Goal: Information Seeking & Learning: Learn about a topic

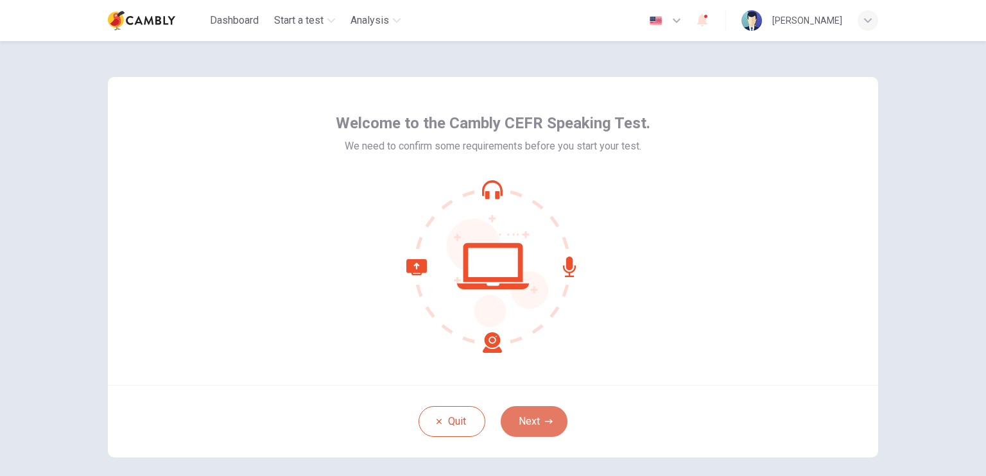
click at [550, 422] on button "Next" at bounding box center [534, 421] width 67 height 31
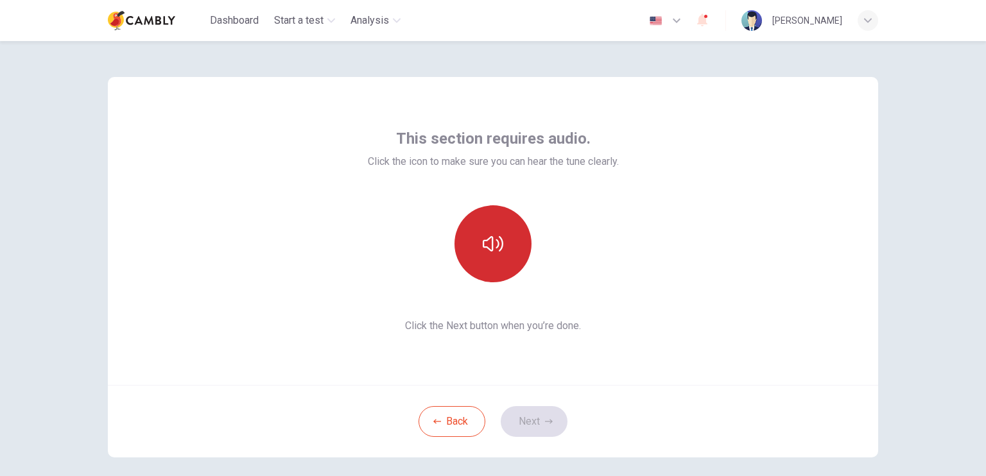
click at [483, 252] on icon "button" at bounding box center [493, 244] width 21 height 21
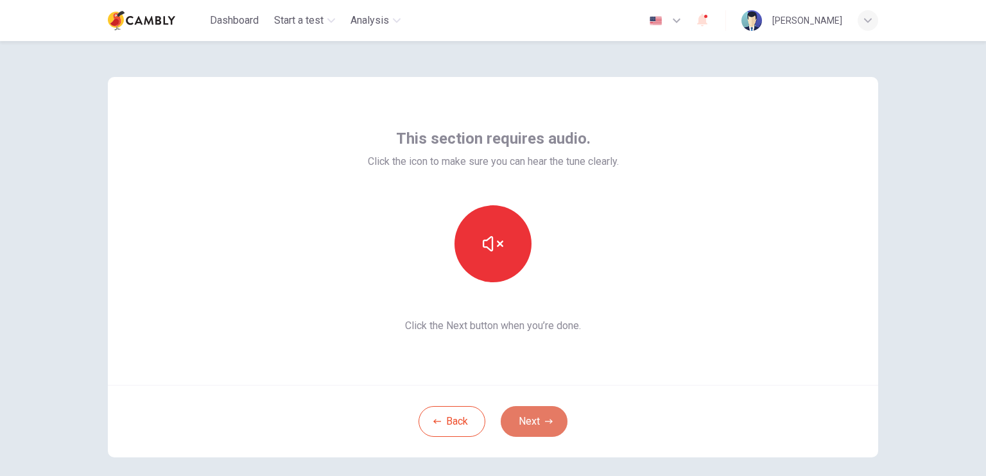
click at [550, 419] on button "Next" at bounding box center [534, 421] width 67 height 31
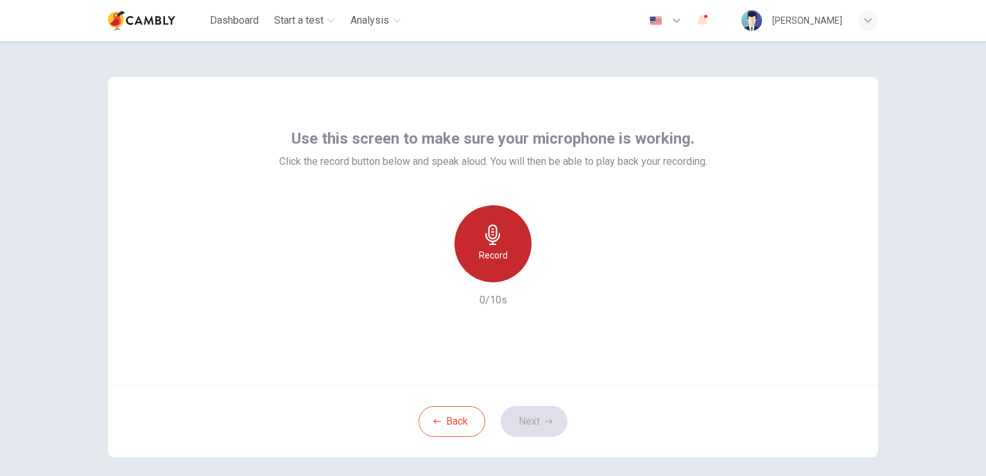
click at [496, 261] on h6 "Record" at bounding box center [493, 255] width 29 height 15
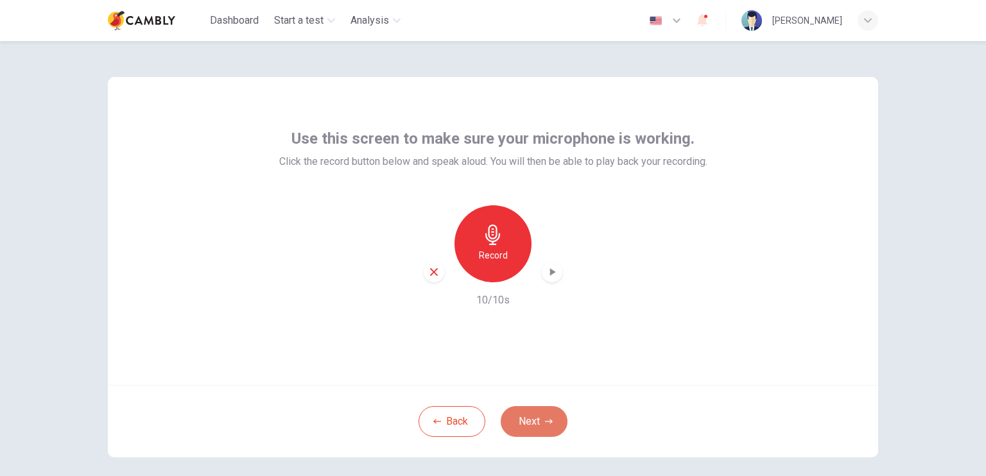
click at [529, 433] on button "Next" at bounding box center [534, 421] width 67 height 31
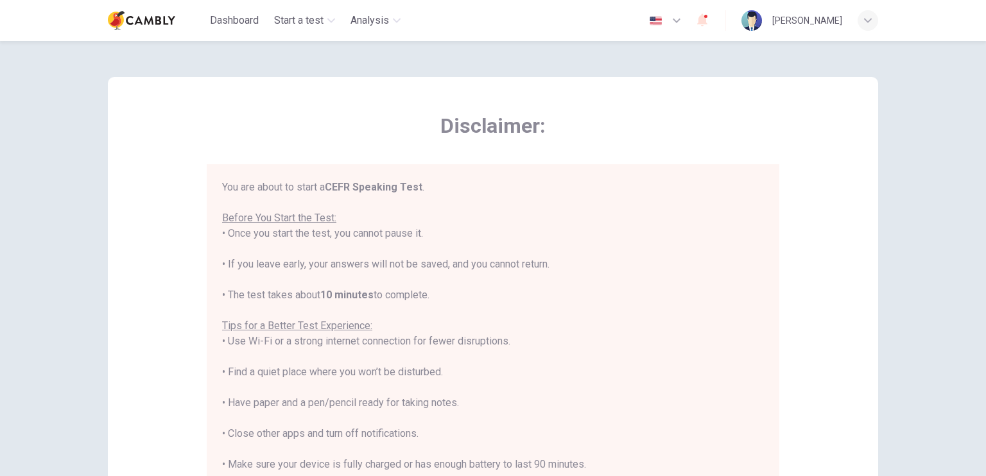
scroll to position [15, 0]
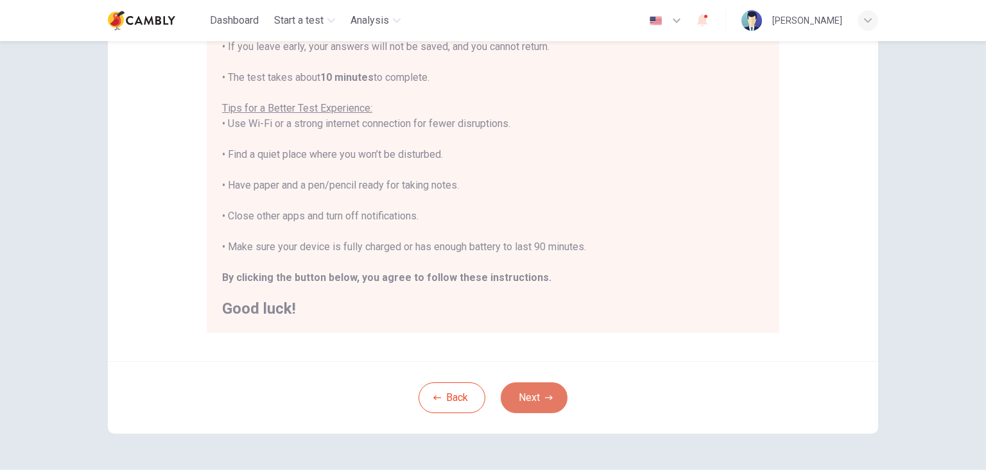
click at [539, 411] on button "Next" at bounding box center [534, 398] width 67 height 31
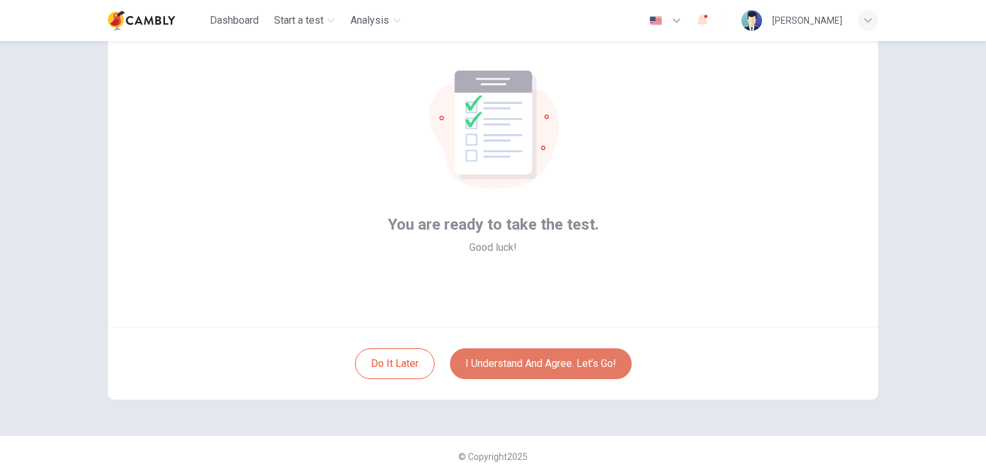
click at [537, 372] on button "I understand and agree. Let’s go!" at bounding box center [541, 364] width 182 height 31
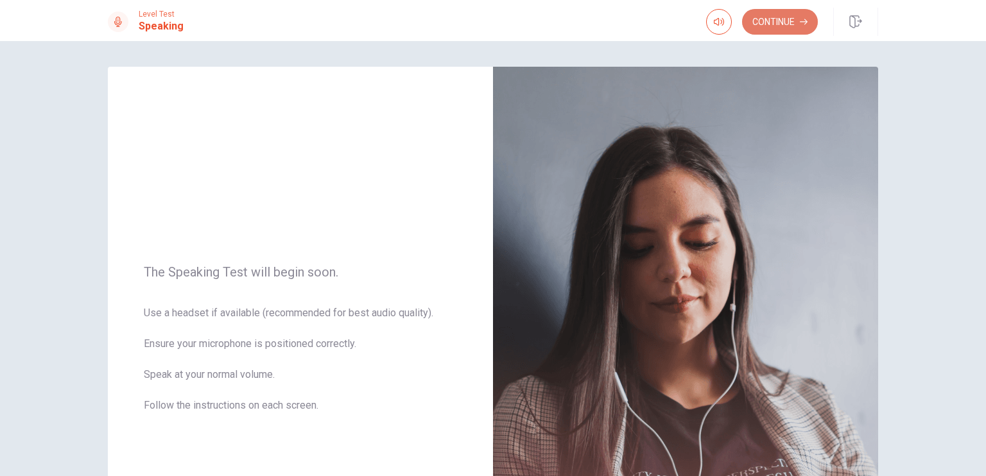
click at [779, 12] on button "Continue" at bounding box center [780, 22] width 76 height 26
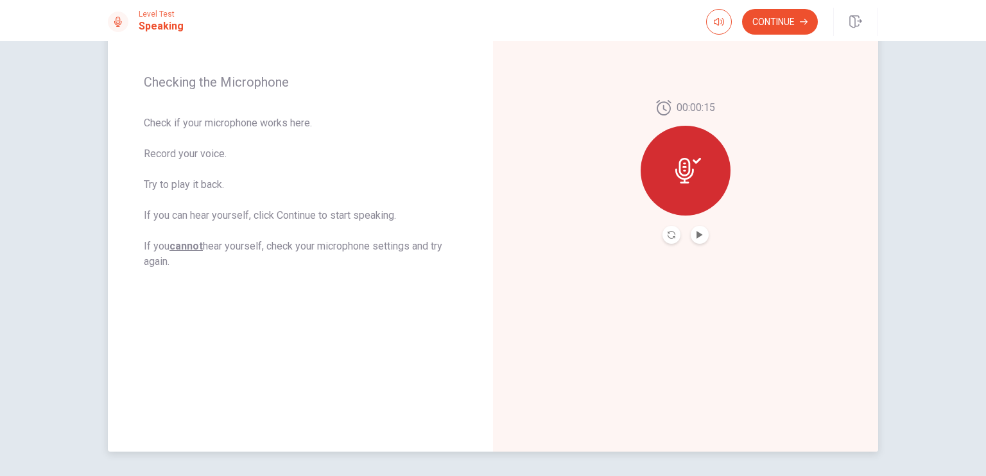
scroll to position [216, 0]
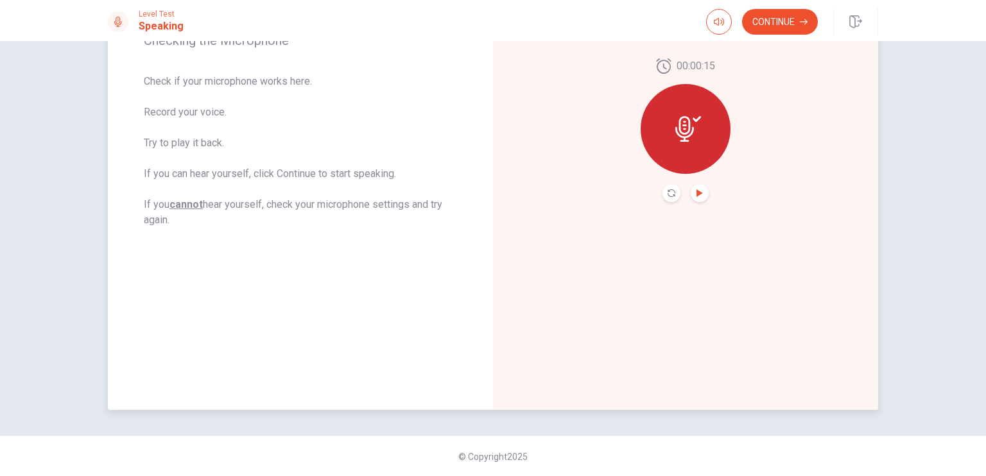
click at [696, 191] on icon "Play Audio" at bounding box center [699, 193] width 6 height 8
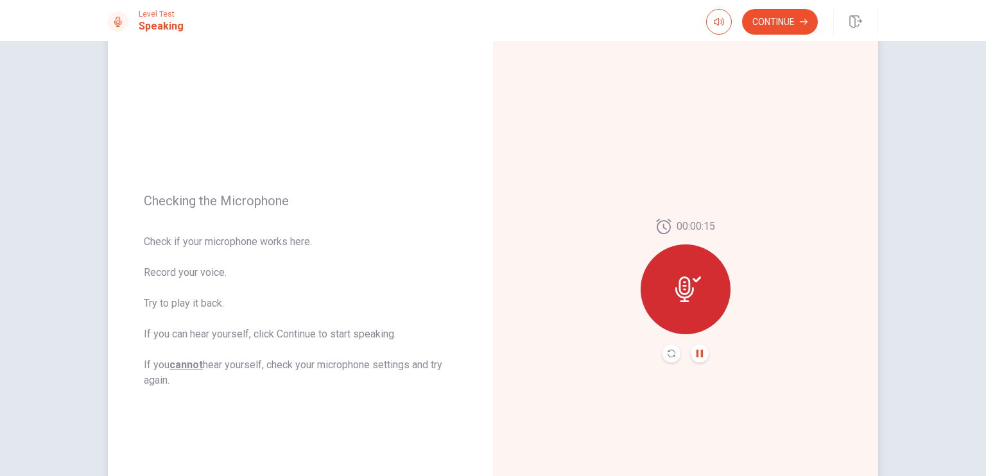
scroll to position [33, 0]
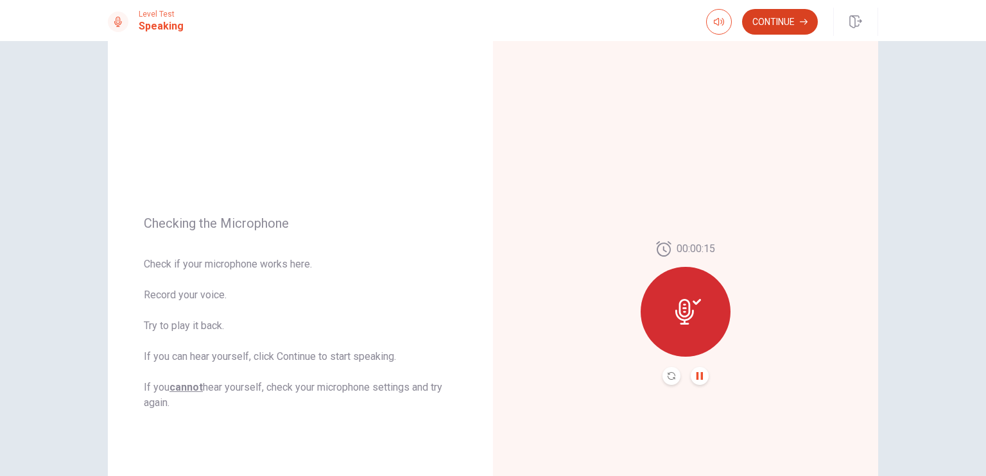
click at [773, 25] on button "Continue" at bounding box center [780, 22] width 76 height 26
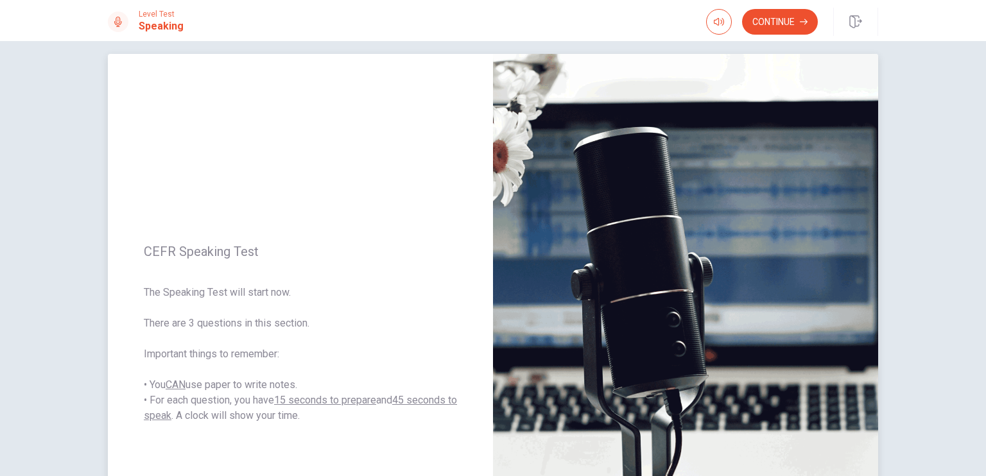
scroll to position [0, 0]
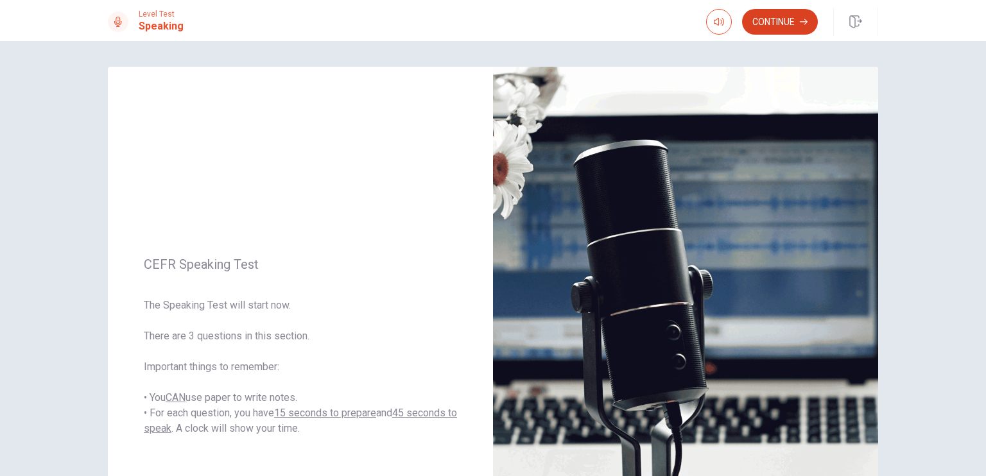
click at [750, 25] on button "Continue" at bounding box center [780, 22] width 76 height 26
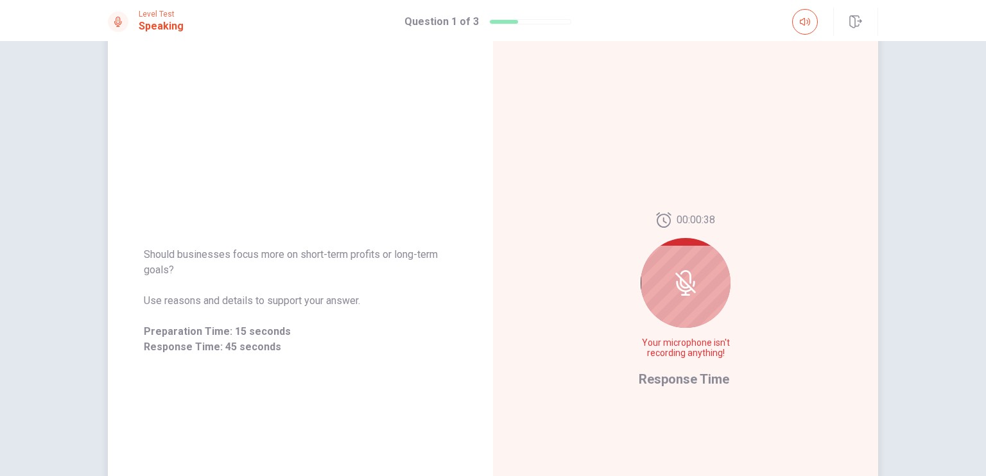
scroll to position [51, 0]
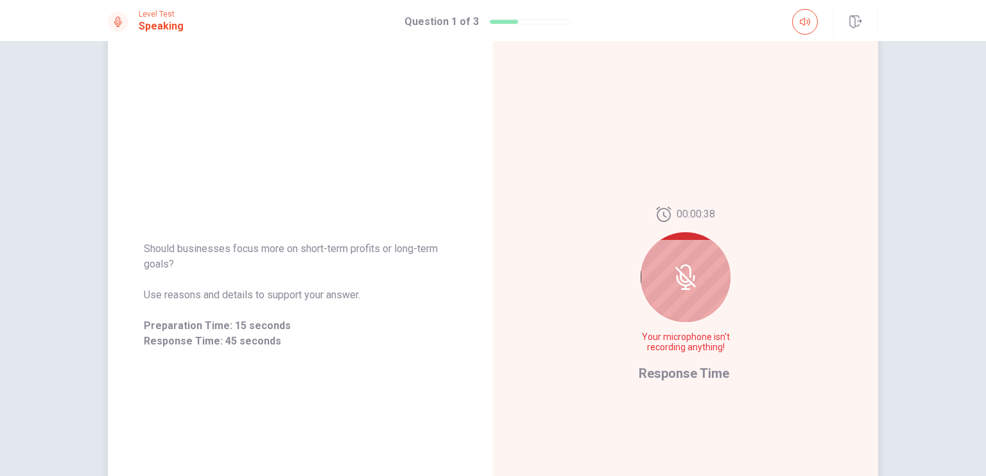
click at [663, 295] on div at bounding box center [686, 277] width 90 height 90
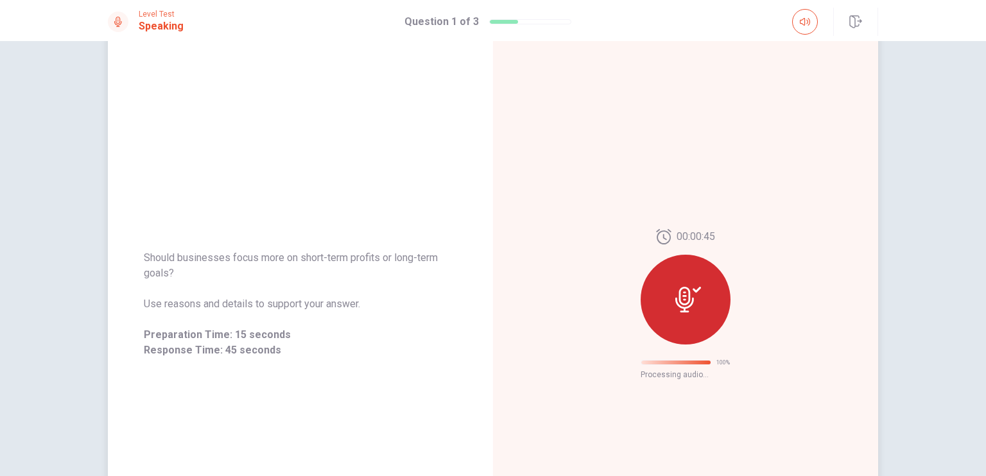
scroll to position [36, 0]
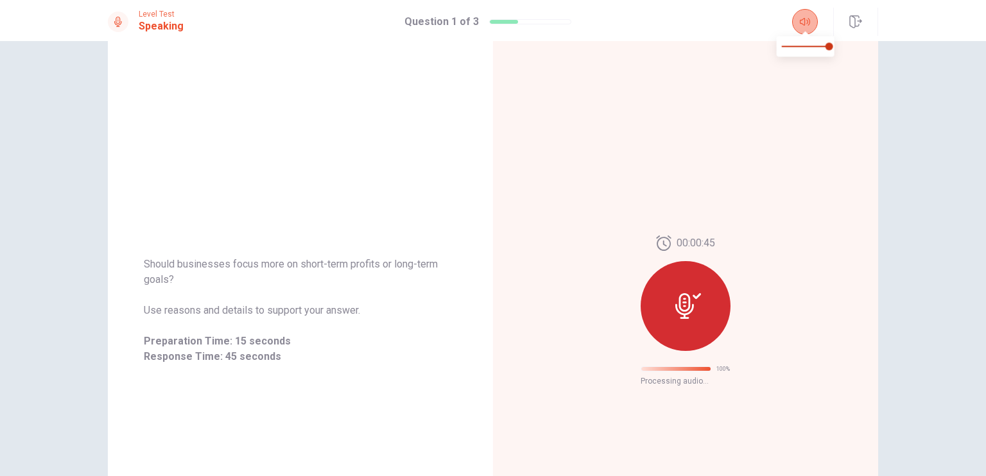
click at [804, 15] on button "button" at bounding box center [805, 22] width 26 height 26
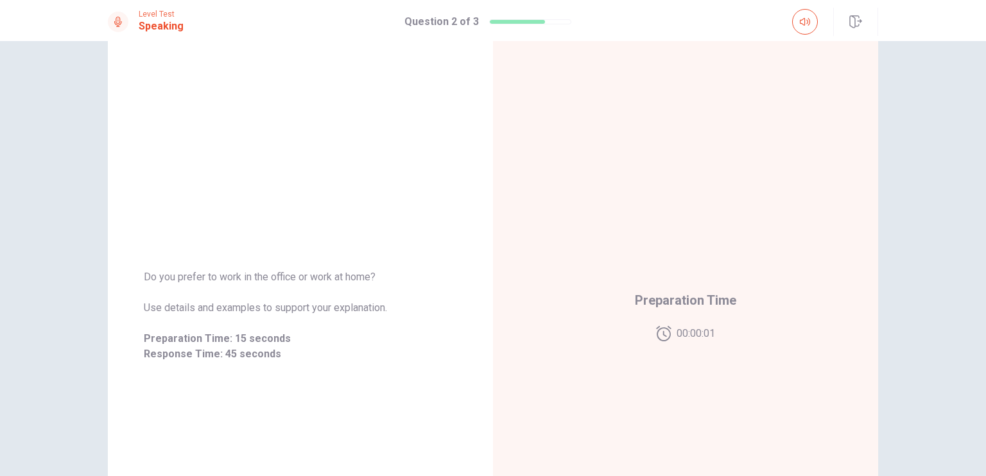
scroll to position [45, 0]
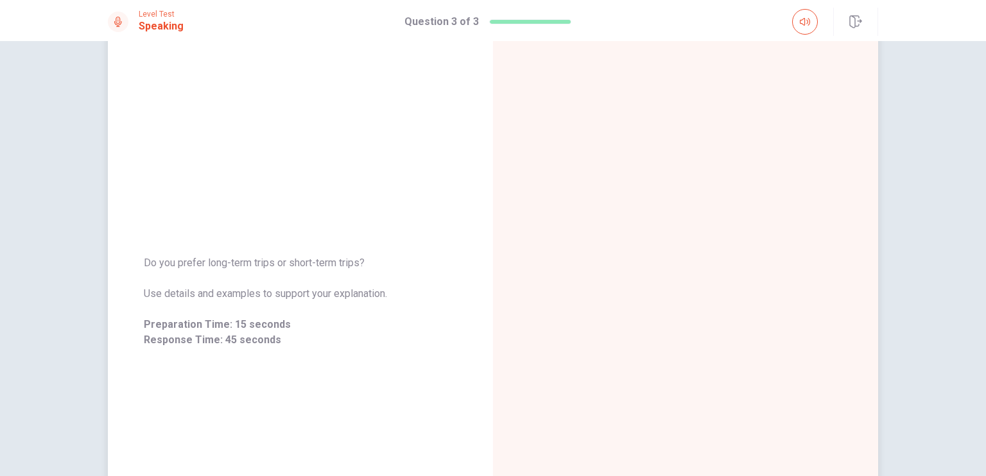
click at [144, 264] on span "Do you prefer long-term trips or short-term trips?" at bounding box center [300, 262] width 313 height 15
click at [172, 266] on span "Do you prefer long-term trips or short-term trips?" at bounding box center [300, 262] width 313 height 15
click at [144, 261] on span "Do you prefer long-term trips or short-term trips?" at bounding box center [300, 262] width 313 height 15
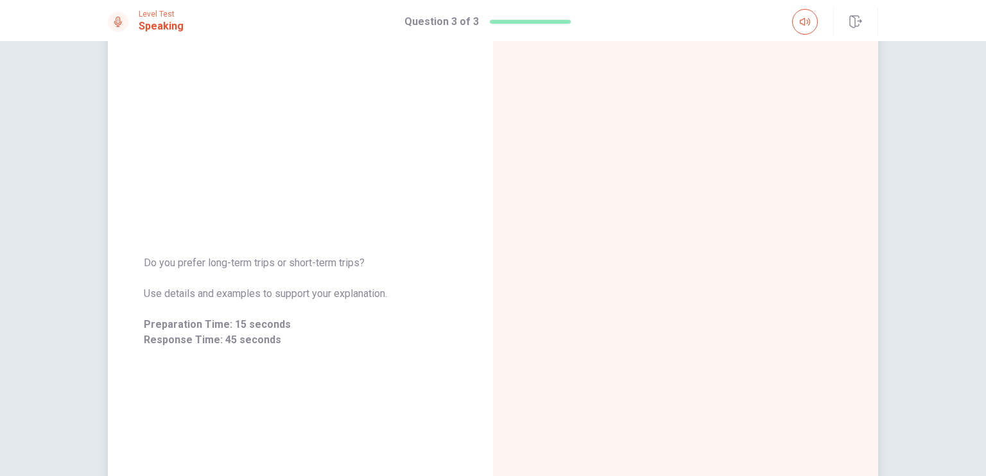
drag, startPoint x: 354, startPoint y: 263, endPoint x: 125, endPoint y: 259, distance: 229.2
click at [125, 259] on div "Do you prefer long-term trips or short-term trips? Use details and examples to …" at bounding box center [300, 301] width 385 height 123
drag, startPoint x: 141, startPoint y: 260, endPoint x: 270, endPoint y: 262, distance: 129.0
click at [270, 262] on span "Do you prefer long-term trips or short-term trips?" at bounding box center [300, 262] width 313 height 15
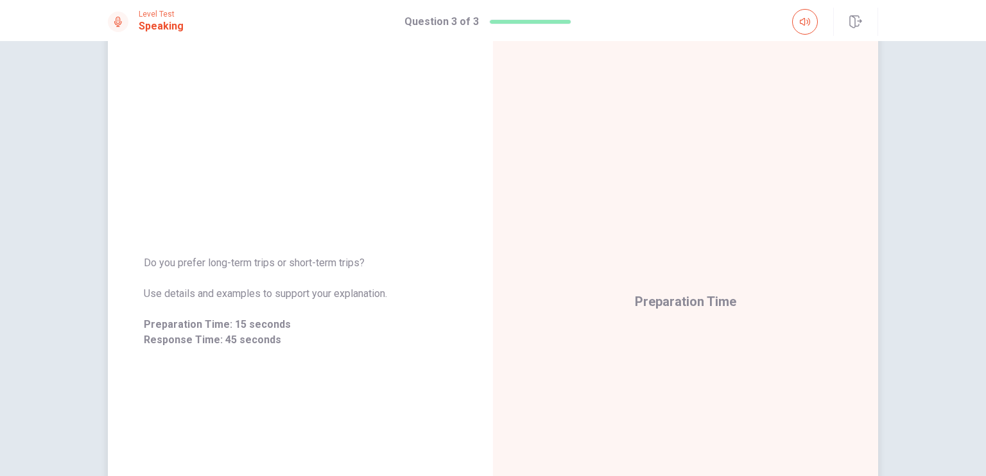
click at [277, 265] on span "Do you prefer long-term trips or short-term trips?" at bounding box center [300, 262] width 313 height 15
drag, startPoint x: 354, startPoint y: 262, endPoint x: 144, endPoint y: 261, distance: 210.5
click at [144, 261] on span "Do you prefer long-term trips or short-term trips?" at bounding box center [300, 262] width 313 height 15
drag, startPoint x: 135, startPoint y: 261, endPoint x: 172, endPoint y: 264, distance: 36.7
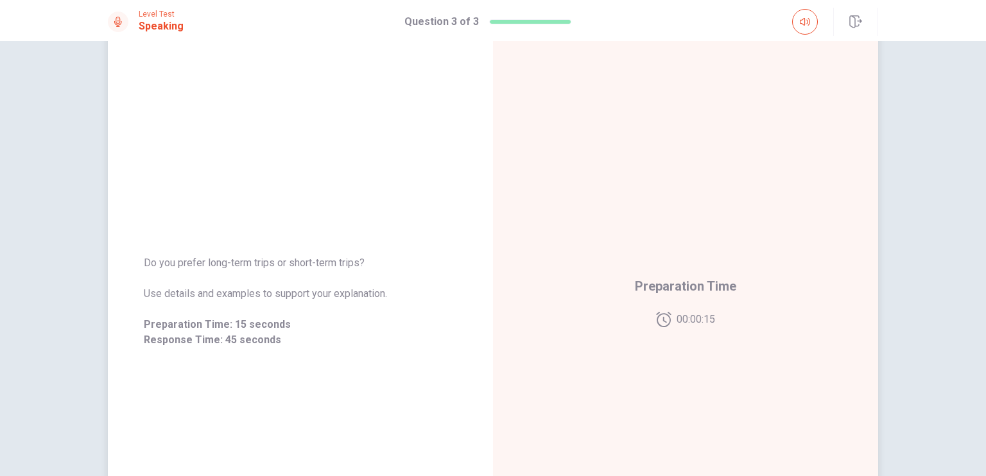
click at [172, 264] on div "Do you prefer long-term trips or short-term trips? Use details and examples to …" at bounding box center [300, 301] width 385 height 123
click at [358, 254] on div "Do you prefer long-term trips or short-term trips? Use details and examples to …" at bounding box center [300, 301] width 385 height 123
drag, startPoint x: 358, startPoint y: 254, endPoint x: 347, endPoint y: 258, distance: 11.6
click at [347, 258] on div "Do you prefer long-term trips or short-term trips? Use details and examples to …" at bounding box center [300, 301] width 385 height 123
drag, startPoint x: 347, startPoint y: 258, endPoint x: 257, endPoint y: 248, distance: 90.4
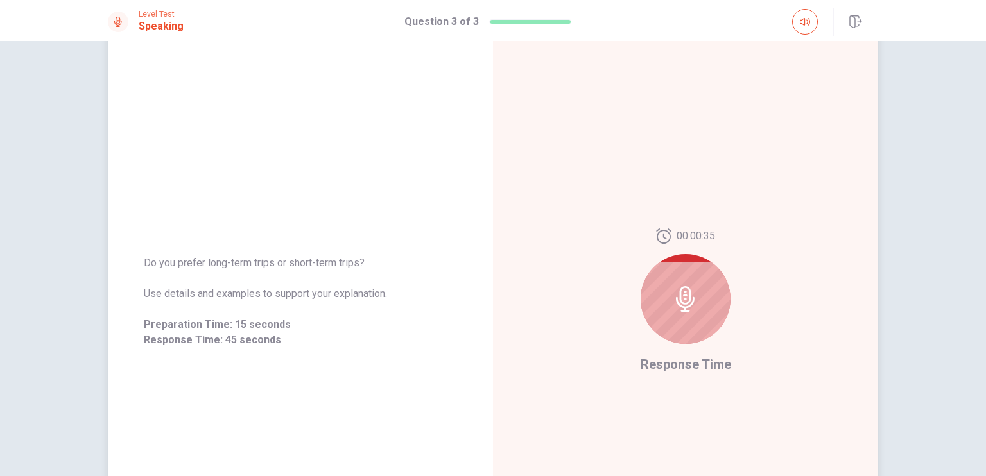
click at [261, 235] on div "Do you prefer long-term trips or short-term trips? Use details and examples to …" at bounding box center [300, 302] width 385 height 560
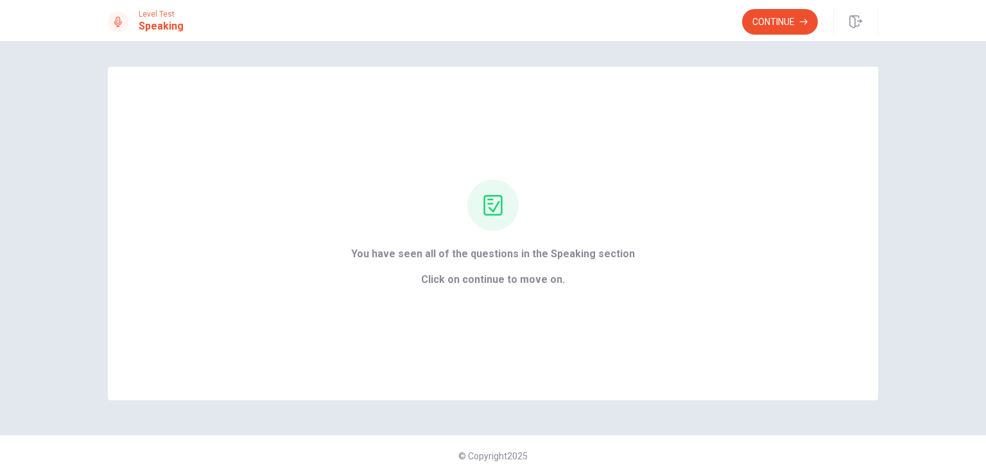
scroll to position [0, 0]
click at [782, 28] on button "Continue" at bounding box center [780, 22] width 76 height 26
